Goal: Entertainment & Leisure: Consume media (video, audio)

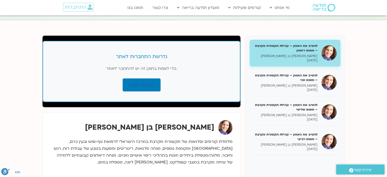
scroll to position [48, 0]
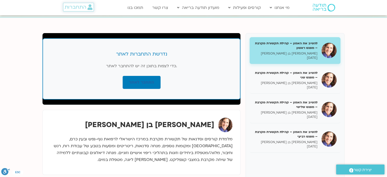
click at [79, 8] on span "התחברות" at bounding box center [76, 7] width 22 height 6
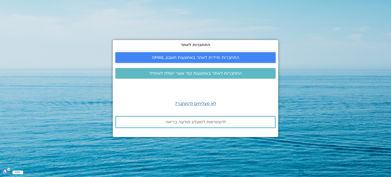
click at [159, 58] on span "התחברות מיידית לאתר באמצעות חשבון GMAIL" at bounding box center [195, 57] width 87 height 5
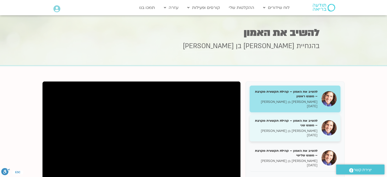
click at [308, 126] on h5 "להשיב את האמון – קהילת תקשורת מקרבת – מפגש שני" at bounding box center [285, 122] width 64 height 9
